Goal: Task Accomplishment & Management: Use online tool/utility

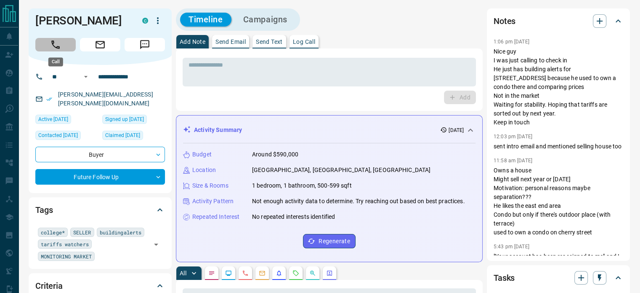
click at [56, 43] on icon "Call" at bounding box center [55, 44] width 11 height 11
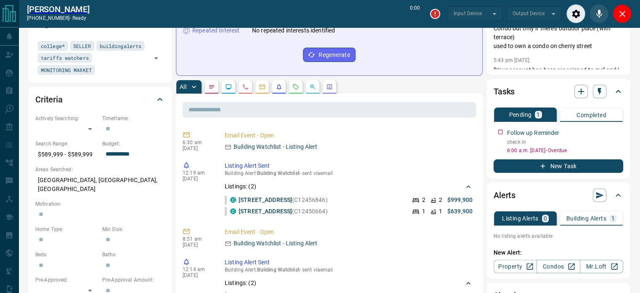
scroll to position [264, 0]
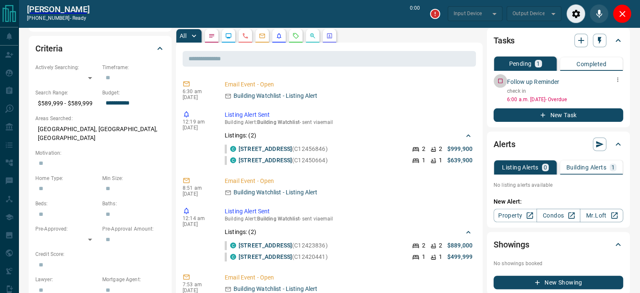
type input "*******"
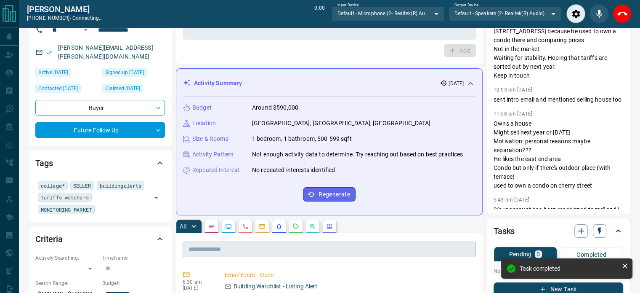
scroll to position [0, 0]
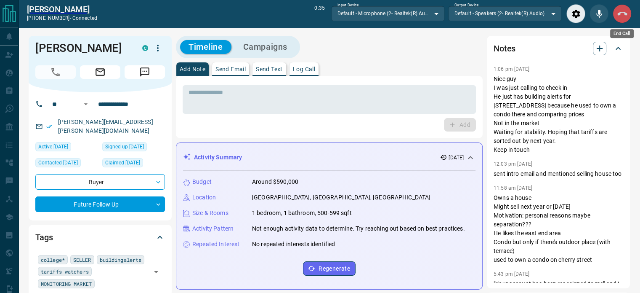
click at [623, 15] on icon "End Call" at bounding box center [623, 14] width 10 height 10
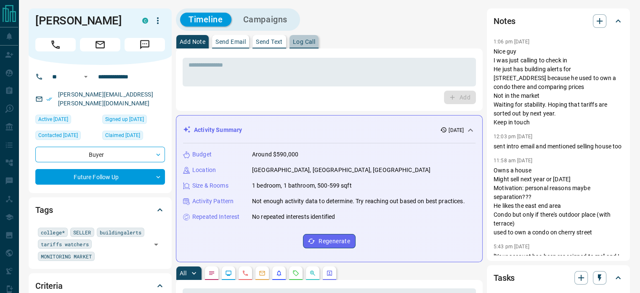
click at [304, 42] on p "Log Call" at bounding box center [304, 42] width 22 height 6
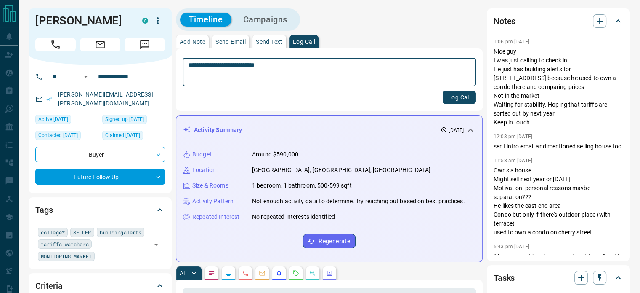
type textarea "**********"
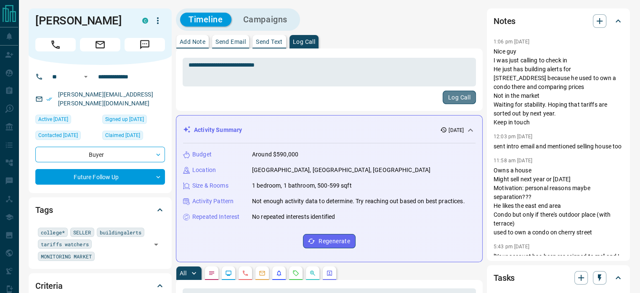
click at [460, 94] on button "Log Call" at bounding box center [459, 97] width 33 height 13
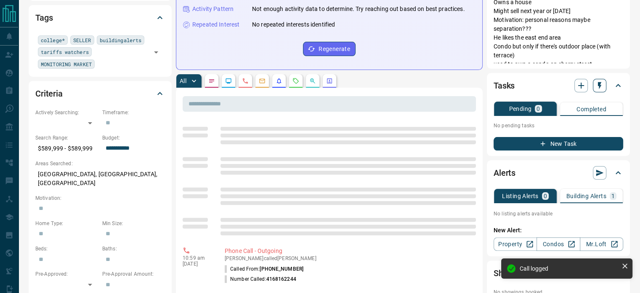
scroll to position [26, 0]
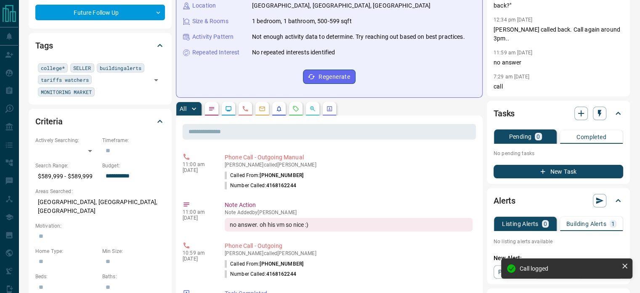
scroll to position [165, 0]
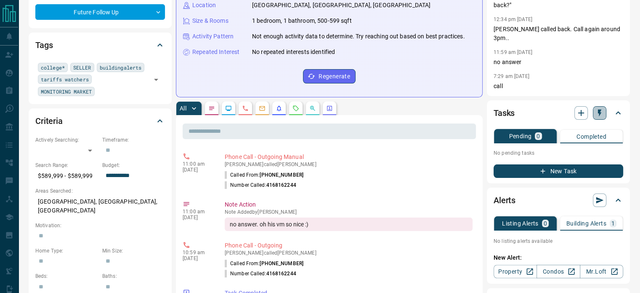
click at [600, 114] on icon "button" at bounding box center [599, 112] width 3 height 7
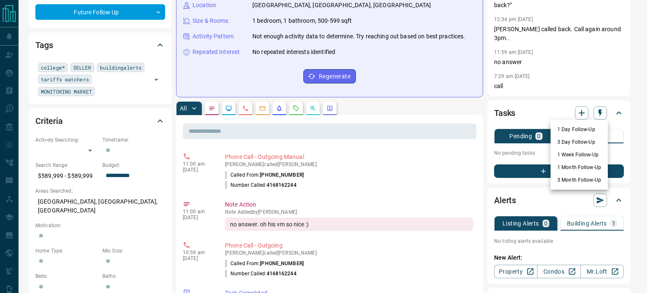
click at [557, 141] on li "3 Day Follow-Up" at bounding box center [578, 142] width 57 height 13
